Goal: Navigation & Orientation: Go to known website

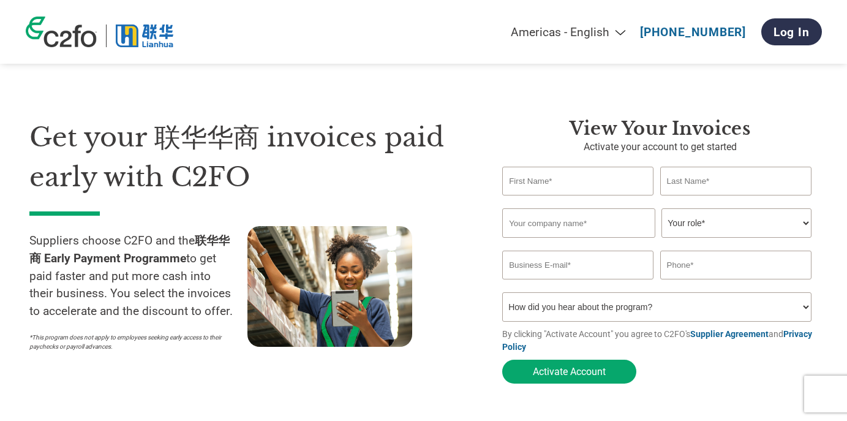
select select "en-[GEOGRAPHIC_DATA]"
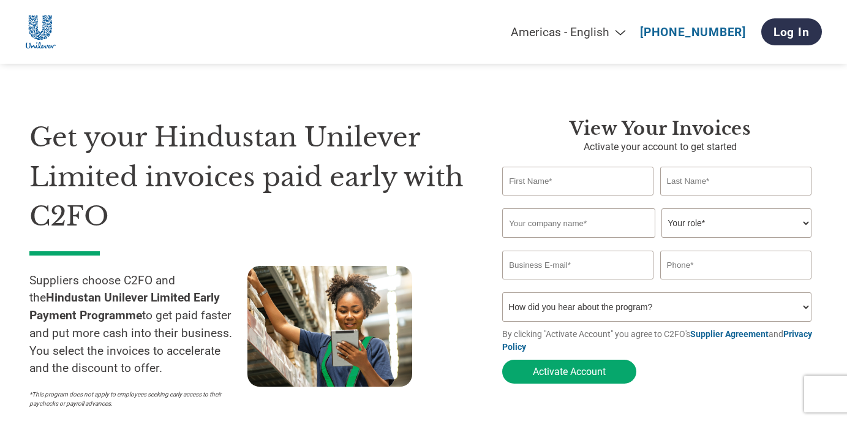
select select "en-[GEOGRAPHIC_DATA]"
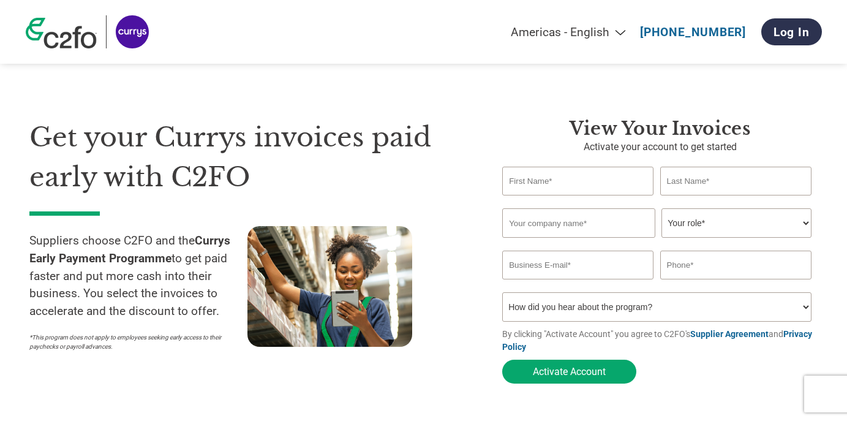
select select "en-[GEOGRAPHIC_DATA]"
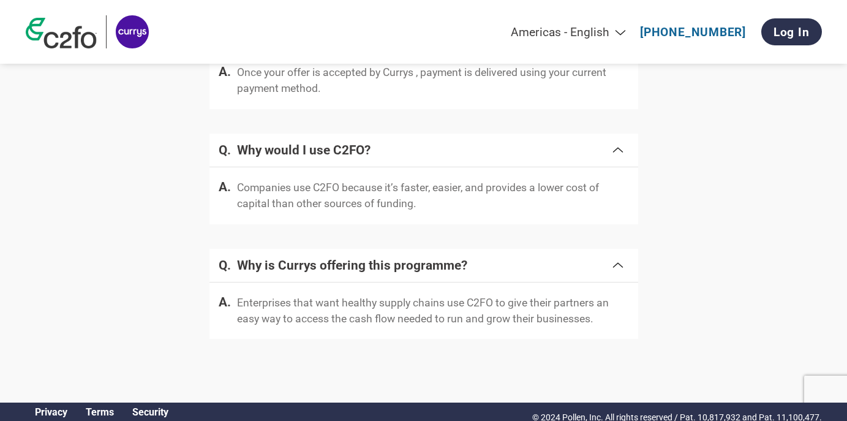
scroll to position [2471, 0]
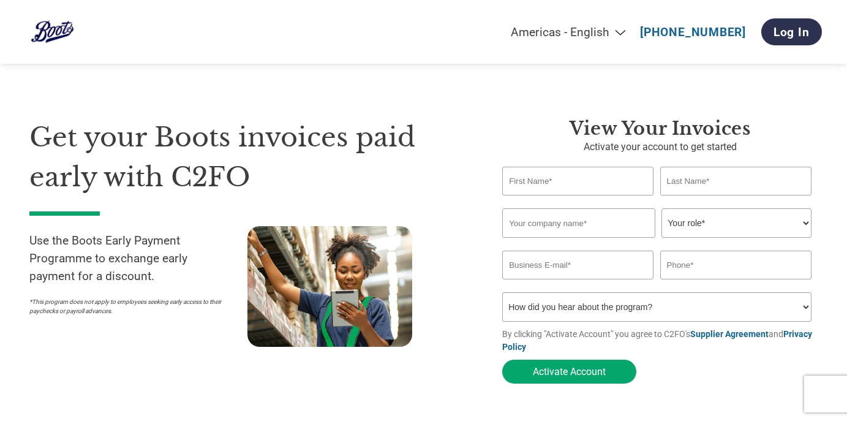
select select "en-[GEOGRAPHIC_DATA]"
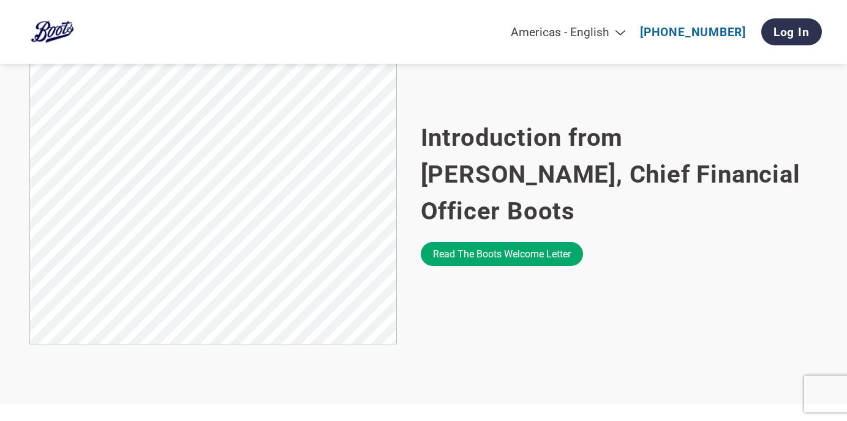
scroll to position [783, 0]
